Goal: Information Seeking & Learning: Find specific page/section

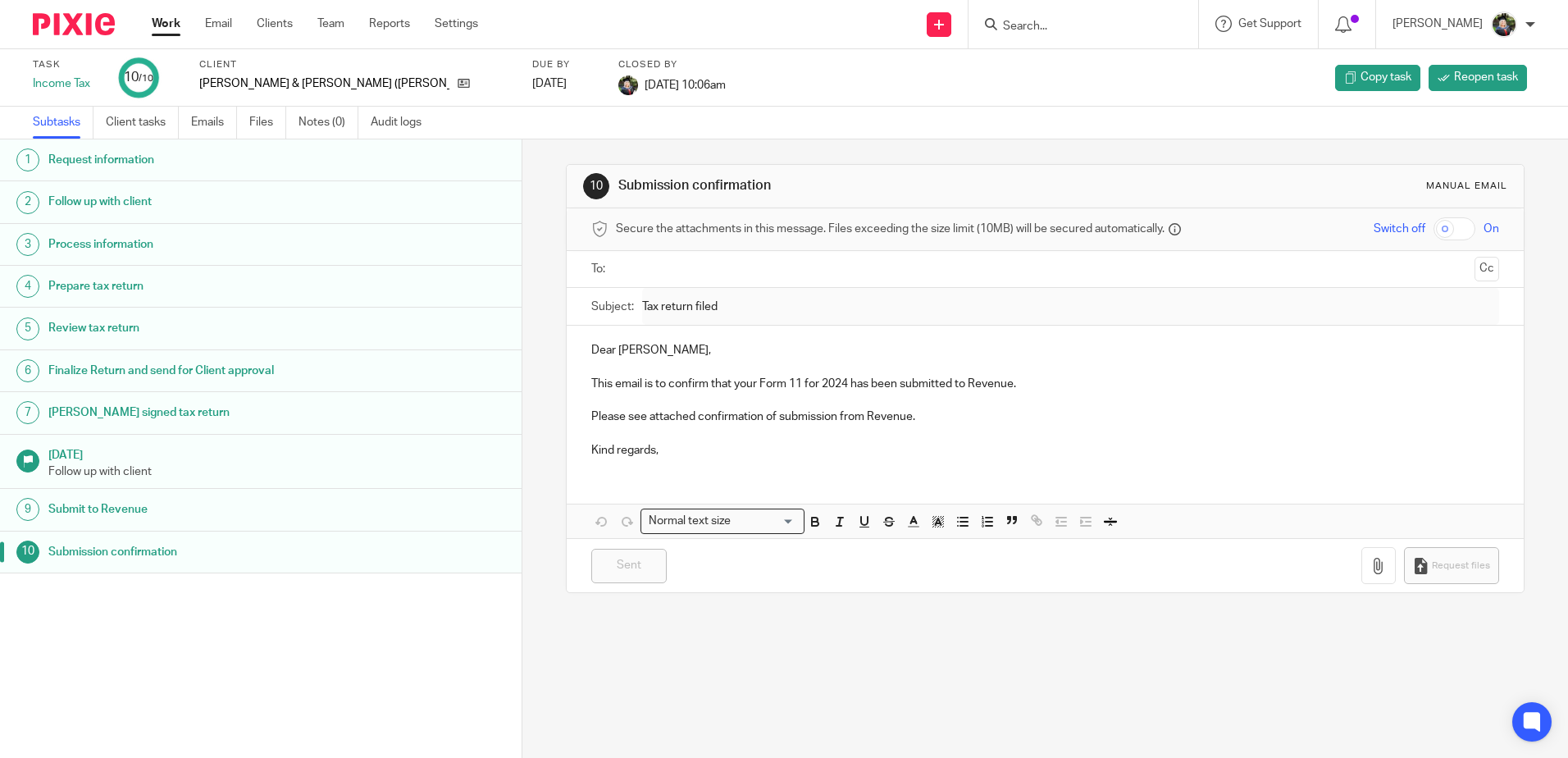
click at [173, 22] on link "Work" at bounding box center [166, 23] width 29 height 17
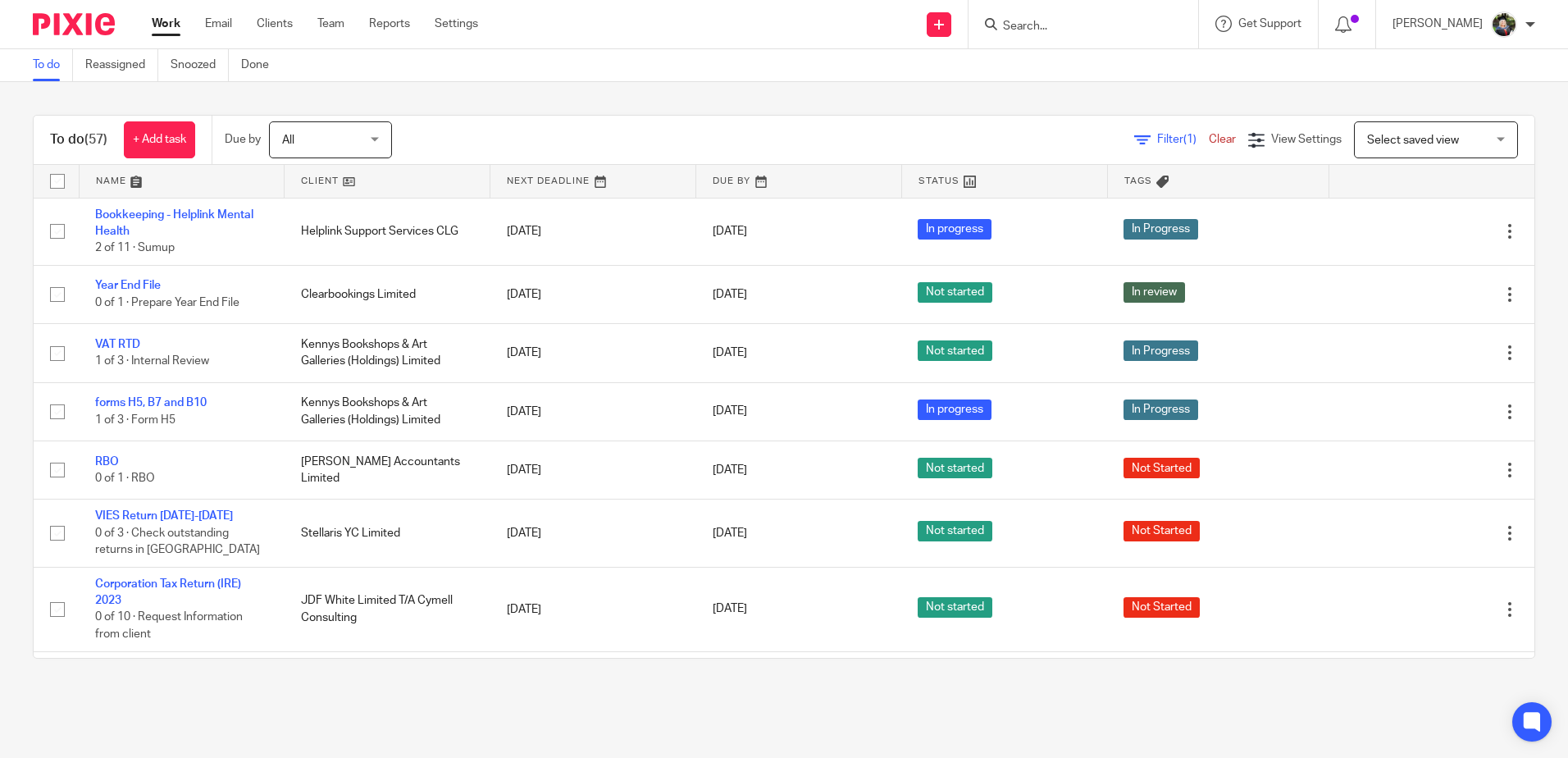
click at [1059, 31] on input "Search" at bounding box center [1075, 26] width 148 height 15
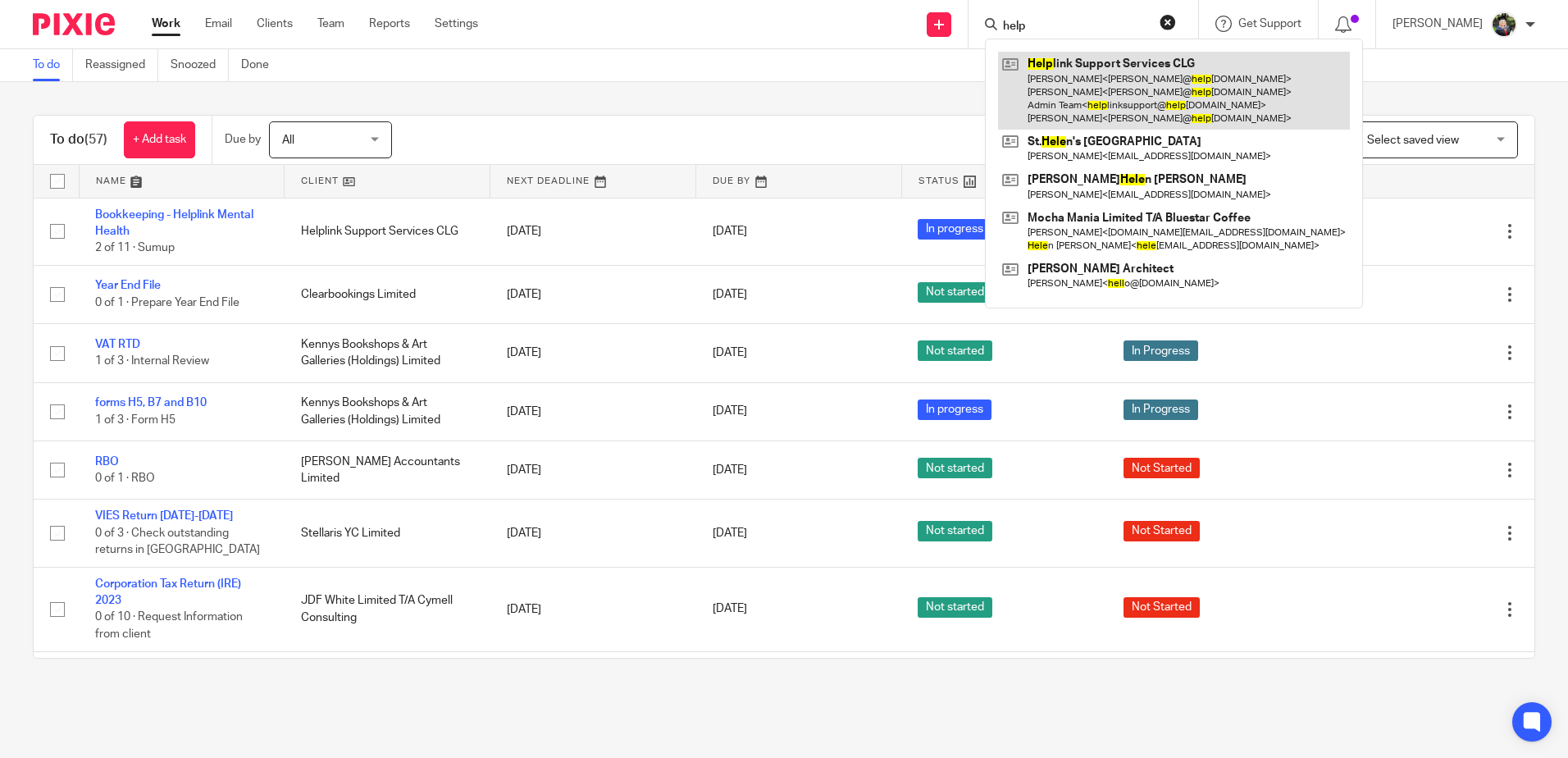
type input "help"
click at [1121, 93] on link at bounding box center [1174, 90] width 352 height 78
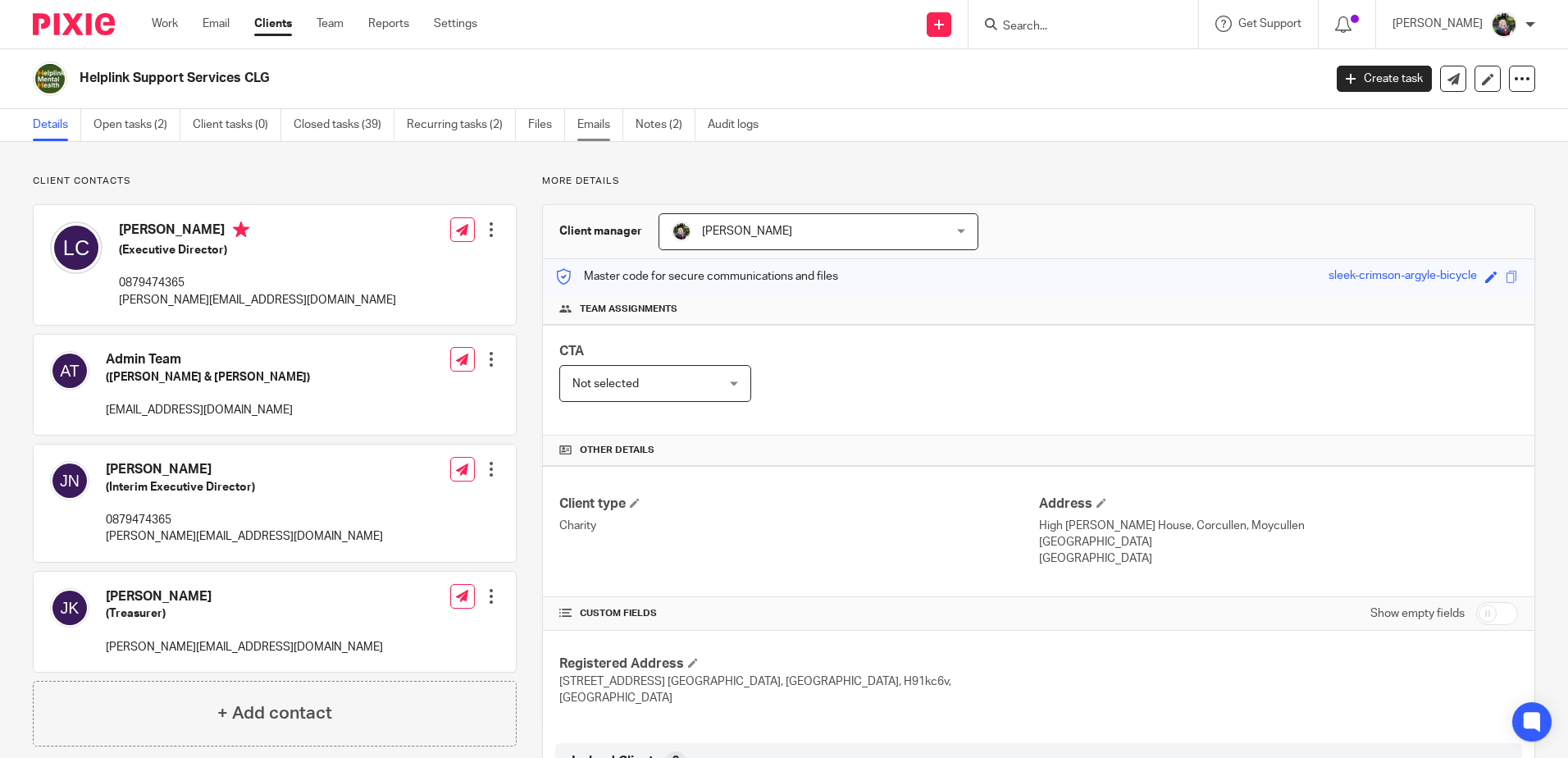
click at [603, 118] on link "Emails" at bounding box center [599, 125] width 46 height 32
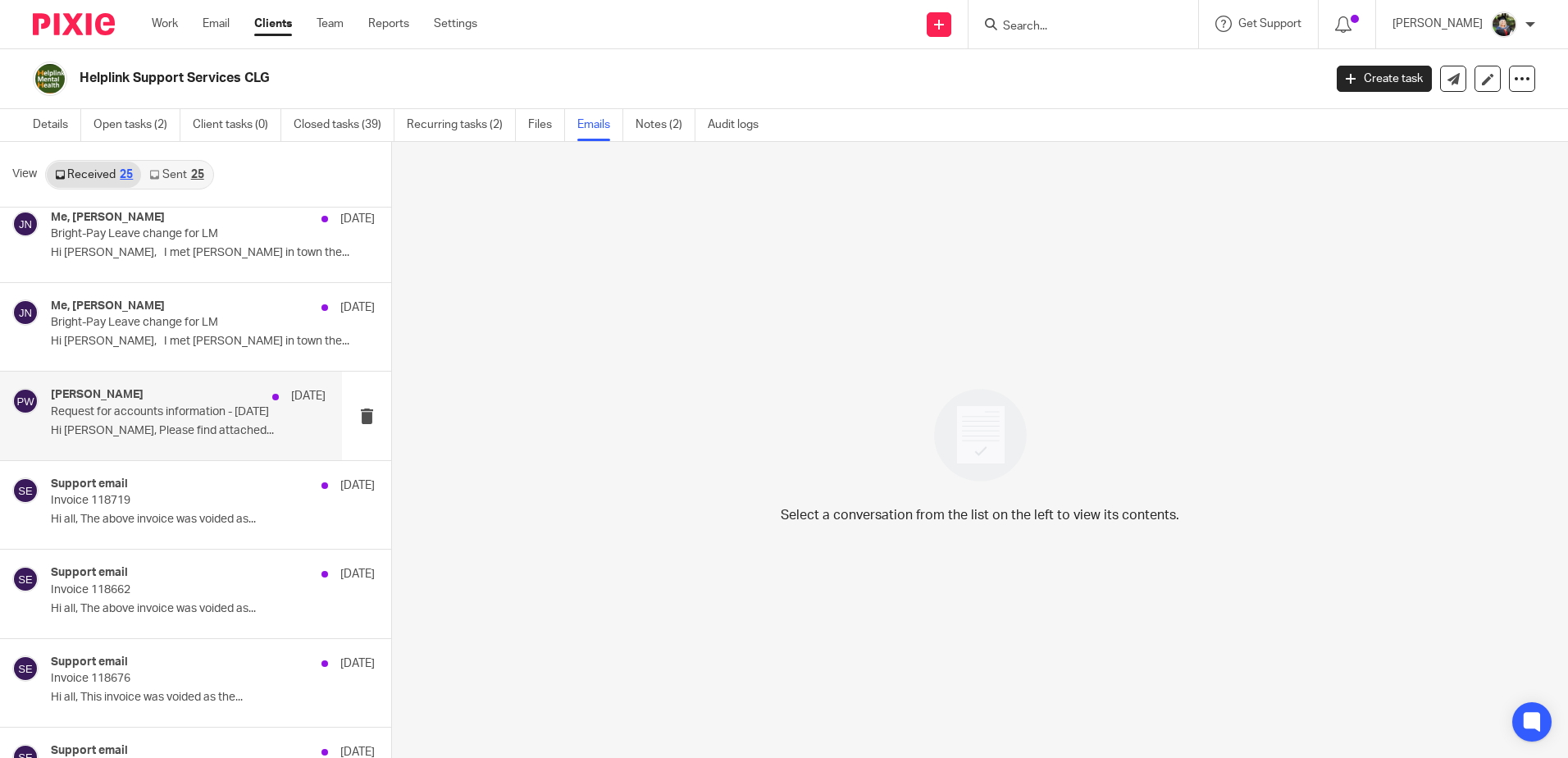
scroll to position [164, 0]
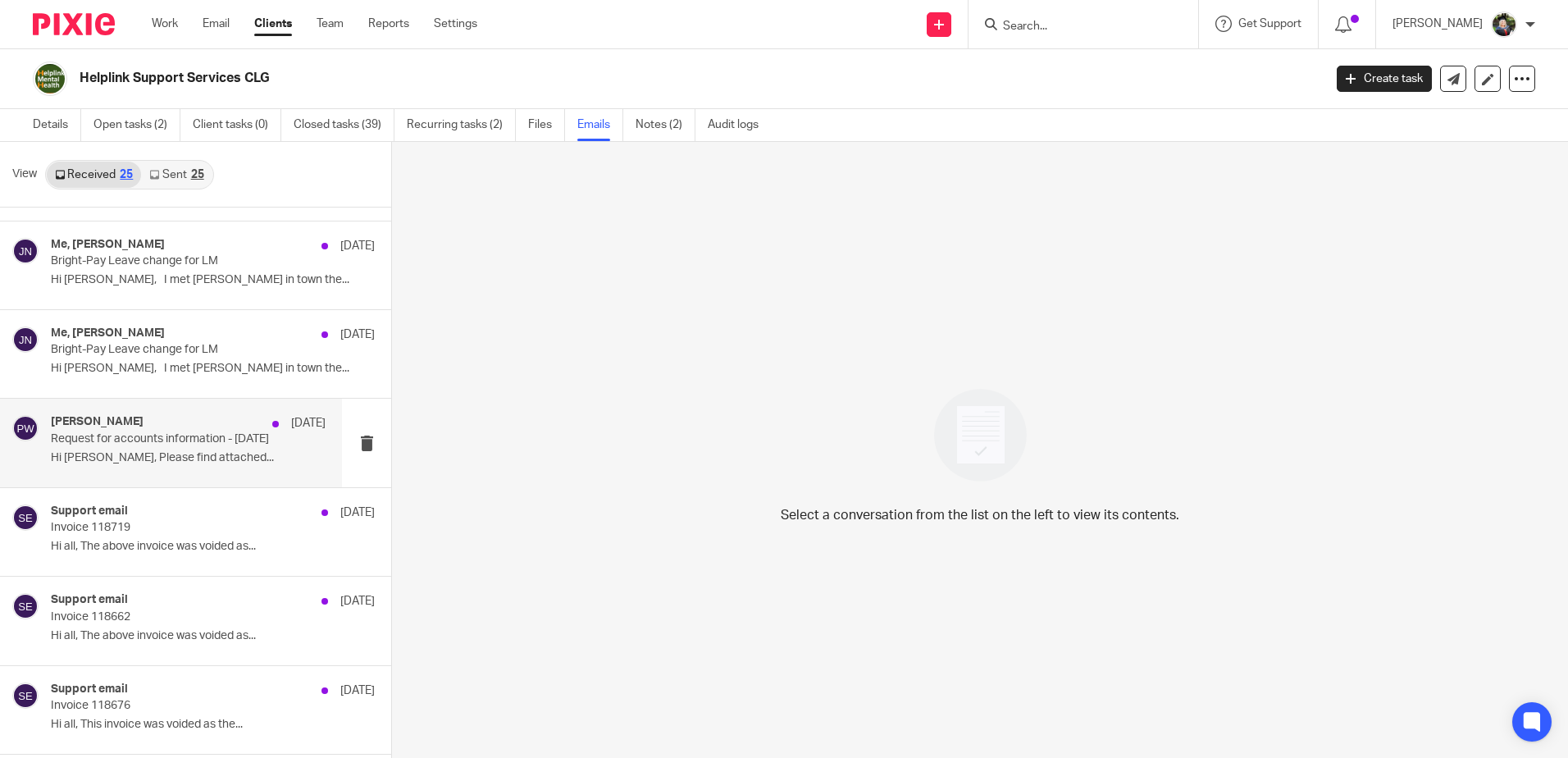
click at [164, 432] on p "Request for accounts information - July 2025" at bounding box center [160, 439] width 220 height 14
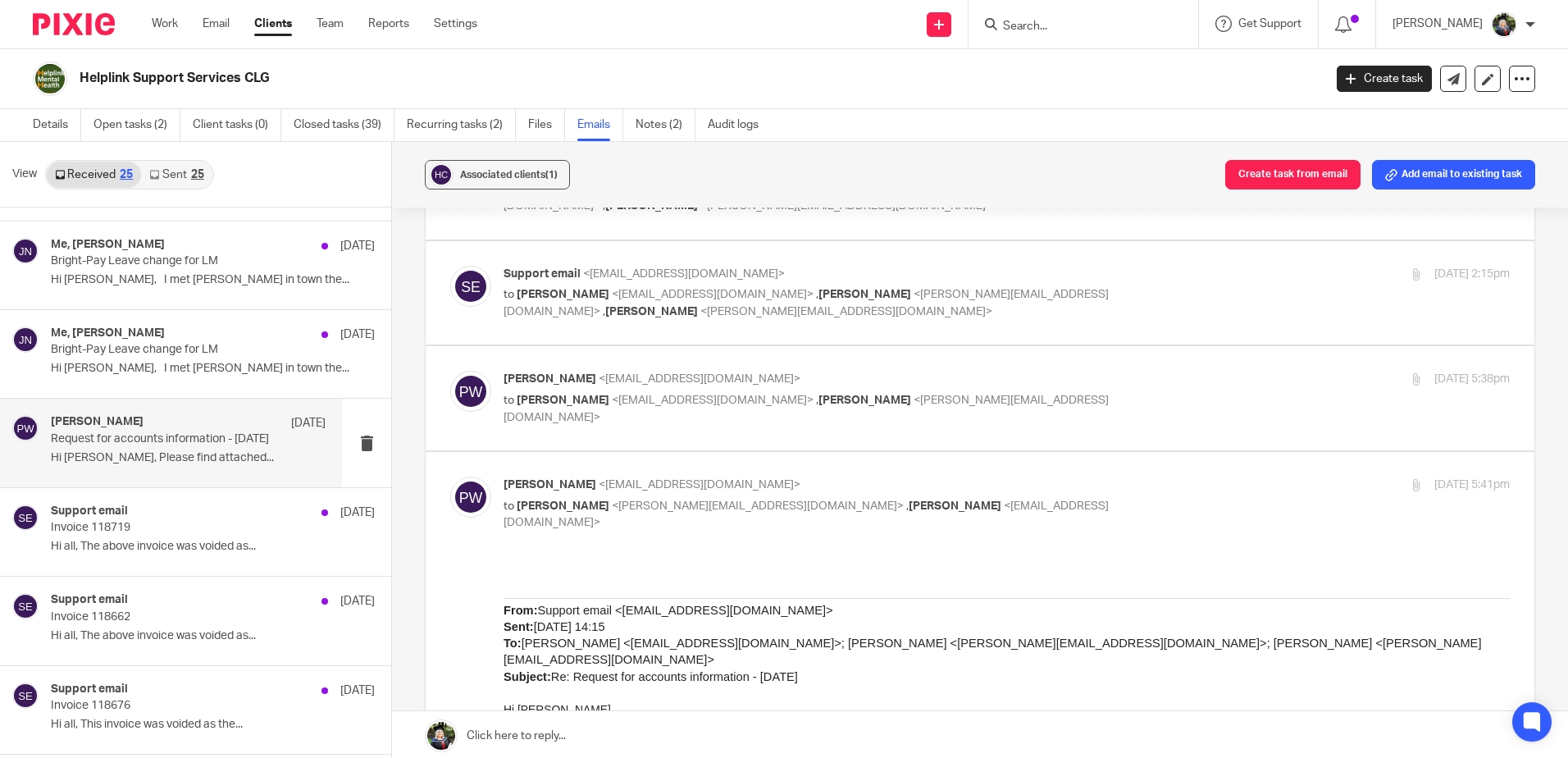
scroll to position [133, 0]
click at [751, 429] on label at bounding box center [980, 400] width 1109 height 104
click at [450, 374] on input "checkbox" at bounding box center [449, 373] width 1 height 1
checkbox input "true"
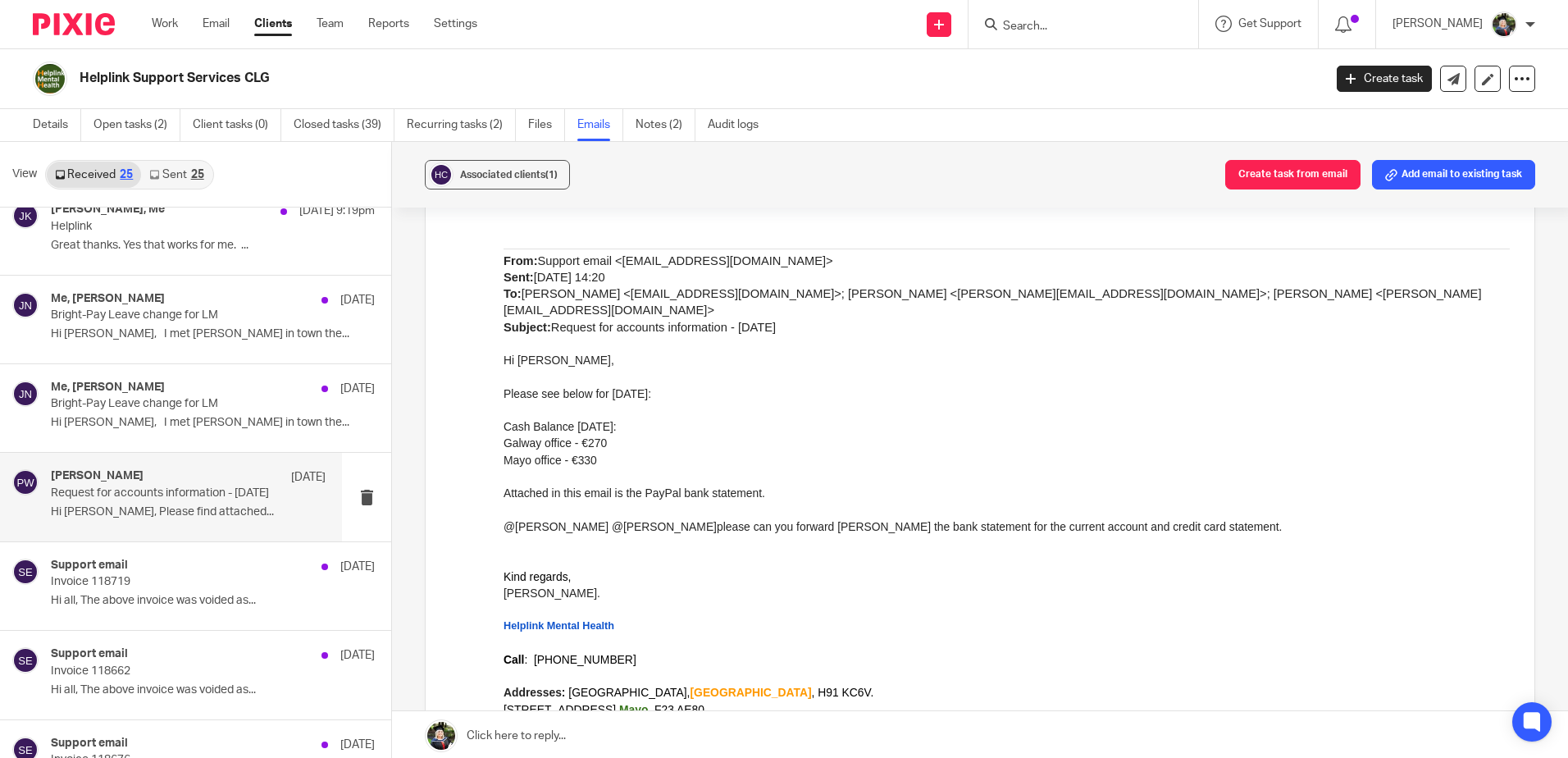
scroll to position [82, 0]
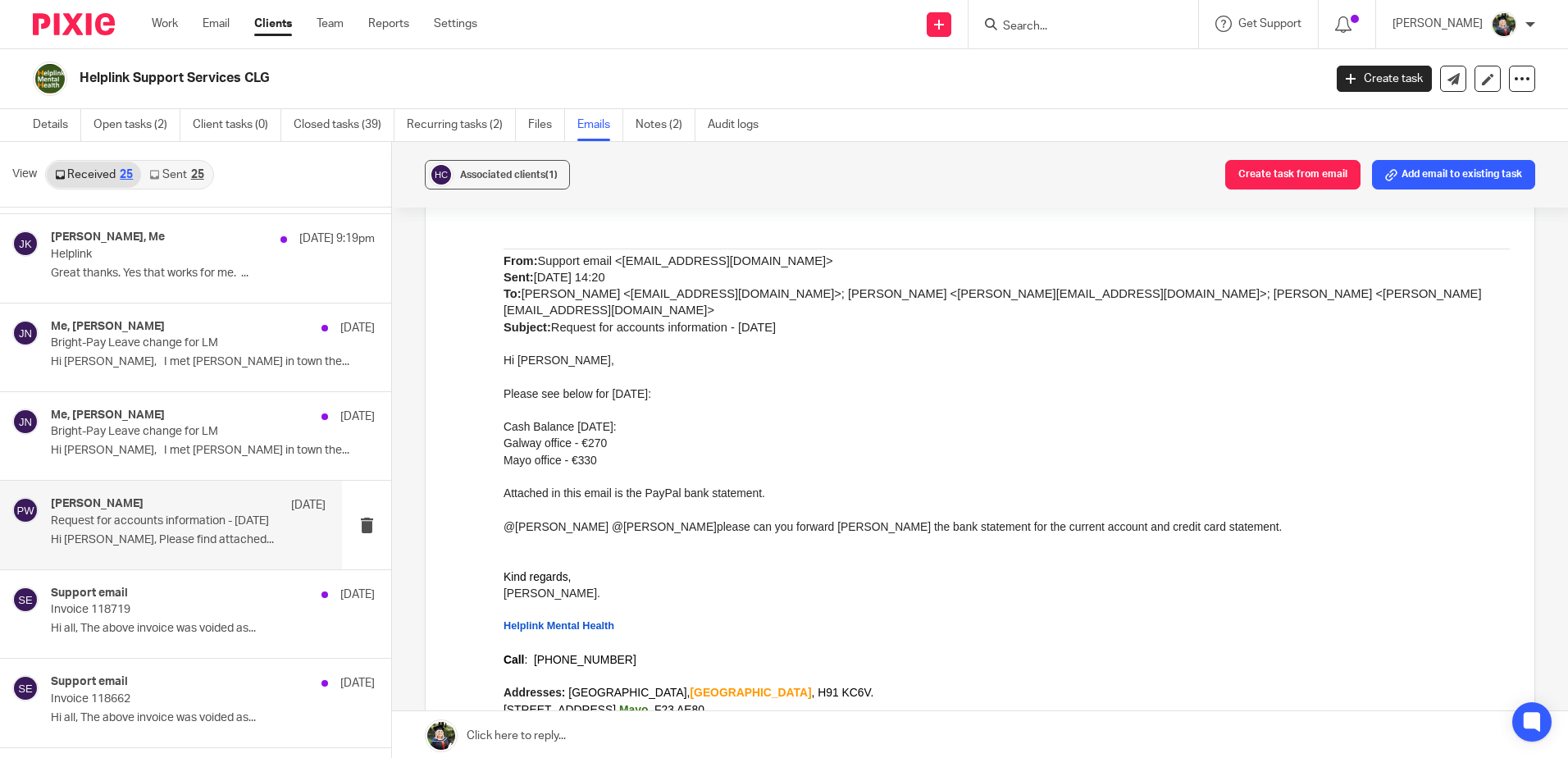
click at [638, 36] on div "Send new email Create task Add client Request signature Get Support Contact via…" at bounding box center [1035, 24] width 1066 height 49
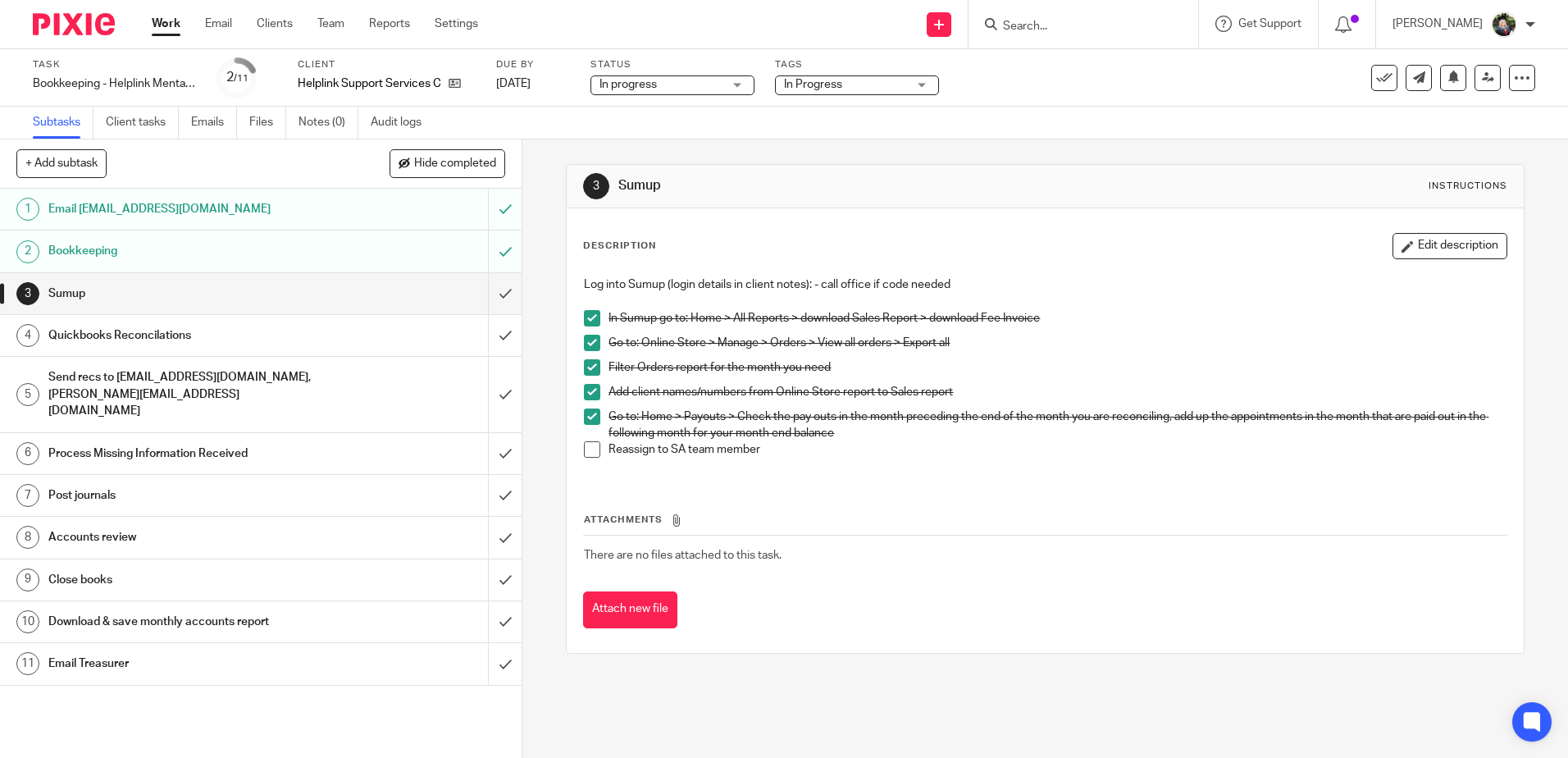
click at [190, 334] on h1 "Quickbooks Reconcilations" at bounding box center [190, 335] width 282 height 24
